Goal: Information Seeking & Learning: Learn about a topic

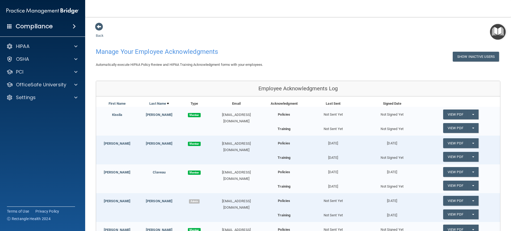
scroll to position [27, 0]
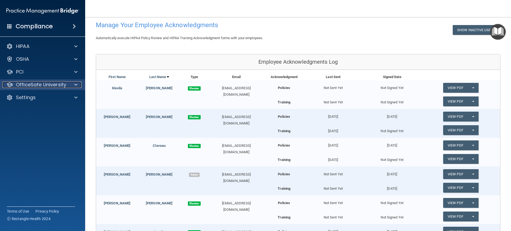
click at [63, 84] on p "OfficeSafe University" at bounding box center [41, 84] width 50 height 6
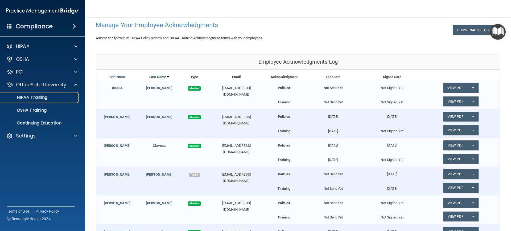
click at [59, 98] on div "HIPAA Training" at bounding box center [39, 97] width 73 height 5
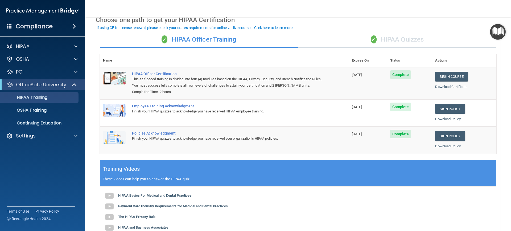
click at [378, 37] on div "✓ HIPAA Quizzes" at bounding box center [397, 40] width 198 height 16
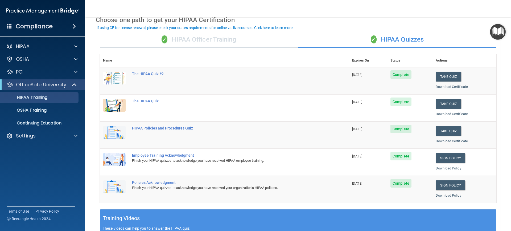
click at [220, 39] on div "✓ HIPAA Officer Training" at bounding box center [199, 40] width 198 height 16
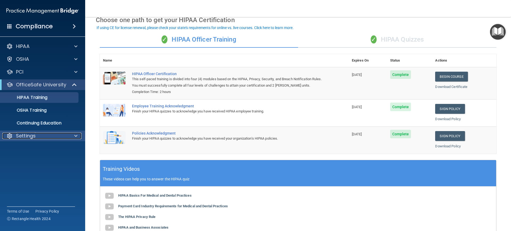
click at [29, 135] on p "Settings" at bounding box center [26, 136] width 20 height 6
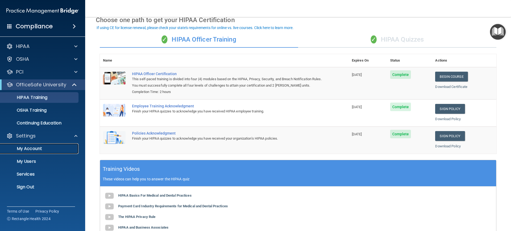
click at [30, 151] on p "My Account" at bounding box center [39, 148] width 73 height 5
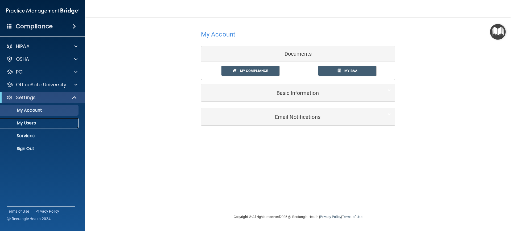
click at [36, 125] on p "My Users" at bounding box center [39, 122] width 73 height 5
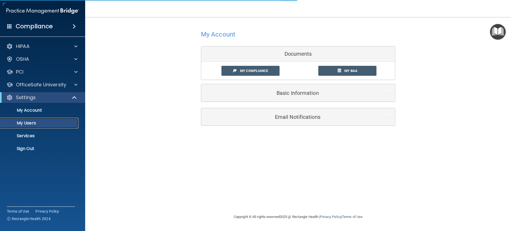
select select "20"
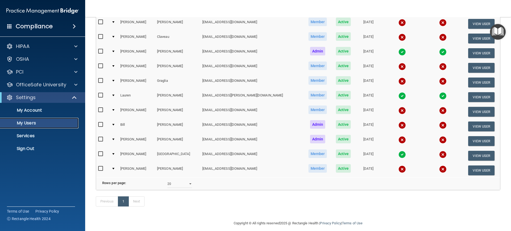
scroll to position [80, 0]
